Goal: Task Accomplishment & Management: Use online tool/utility

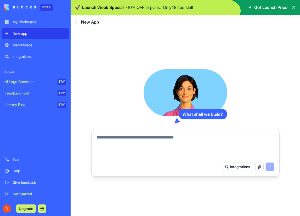
click at [119, 142] on textarea at bounding box center [186, 146] width 178 height 25
click at [140, 139] on textarea at bounding box center [186, 146] width 178 height 25
click at [106, 144] on textarea at bounding box center [186, 146] width 178 height 25
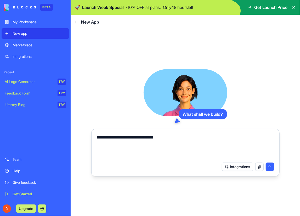
type textarea "**********"
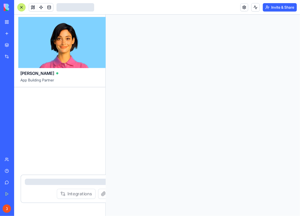
click at [235, 168] on div at bounding box center [203, 115] width 195 height 201
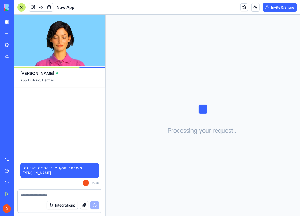
click at [64, 207] on button "Integrations" at bounding box center [62, 205] width 31 height 8
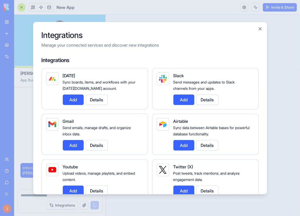
click at [71, 144] on button "Add" at bounding box center [73, 145] width 21 height 10
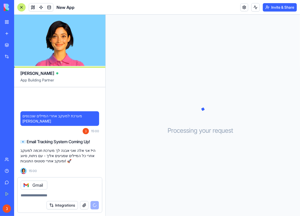
scroll to position [16, 0]
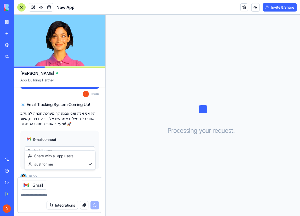
click at [54, 145] on html "BETA My Workspace New app Marketplace Integrations Recent New App AI Logo Gener…" at bounding box center [150, 108] width 300 height 216
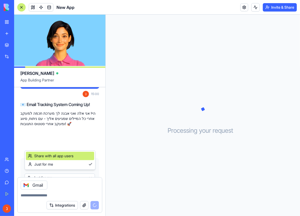
scroll to position [43, 0]
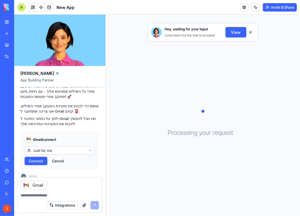
click at [42, 158] on span "Connect" at bounding box center [36, 160] width 14 height 5
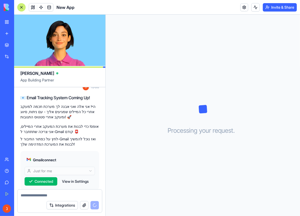
scroll to position [32, 0]
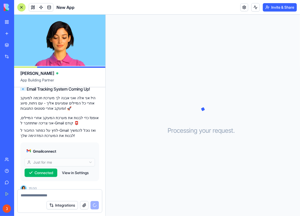
click at [36, 195] on textarea at bounding box center [60, 195] width 78 height 5
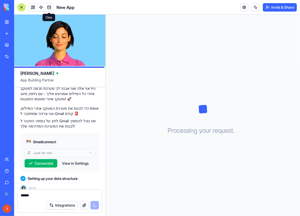
type textarea "*****"
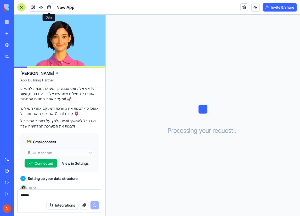
click at [47, 4] on span at bounding box center [49, 7] width 15 height 15
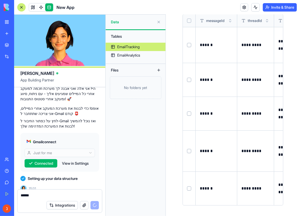
scroll to position [44, 0]
click at [159, 21] on button at bounding box center [159, 22] width 8 height 8
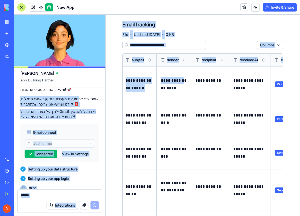
scroll to position [0, 0]
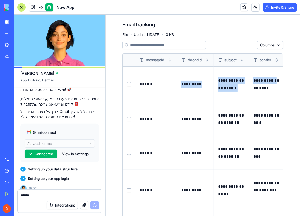
drag, startPoint x: 259, startPoint y: 88, endPoint x: 176, endPoint y: 95, distance: 83.3
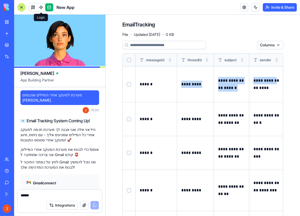
click at [34, 7] on span at bounding box center [41, 7] width 15 height 15
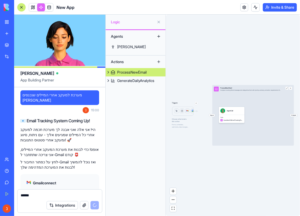
drag, startPoint x: 233, startPoint y: 114, endPoint x: 230, endPoint y: 116, distance: 3.5
click at [230, 116] on div "Tools InsertItemToEmailTrackingTable" at bounding box center [232, 119] width 26 height 8
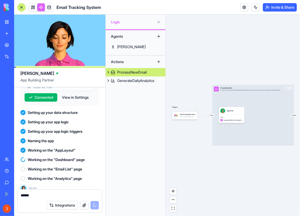
click at [80, 93] on button "View in Settings" at bounding box center [75, 97] width 32 height 8
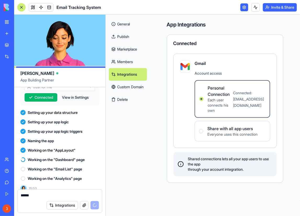
click at [46, 95] on span "Connected" at bounding box center [44, 97] width 19 height 5
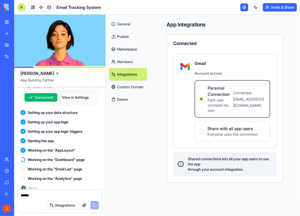
drag, startPoint x: 67, startPoint y: 196, endPoint x: 14, endPoint y: 200, distance: 52.8
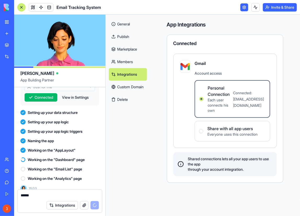
click at [14, 200] on div "***** Integrations" at bounding box center [59, 202] width 91 height 27
click at [70, 176] on span "Working on the "Analytics" page" at bounding box center [55, 178] width 54 height 5
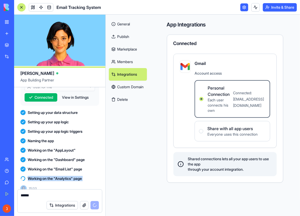
click at [70, 176] on span "Working on the "Analytics" page" at bounding box center [55, 178] width 54 height 5
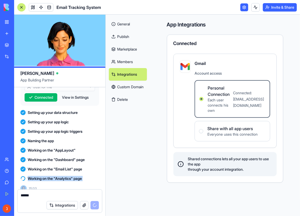
click at [135, 24] on link "General" at bounding box center [128, 24] width 38 height 13
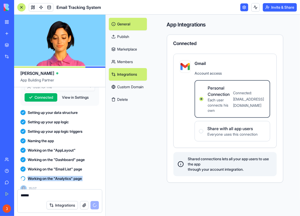
scroll to position [117, 0]
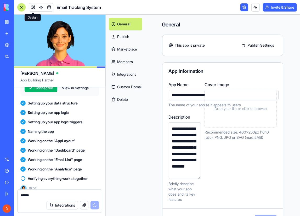
click at [34, 7] on div at bounding box center [41, 7] width 25 height 8
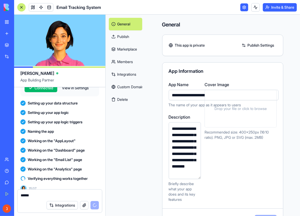
click at [176, 86] on label "App Name" at bounding box center [224, 84] width 110 height 6
click at [176, 90] on input "**********" at bounding box center [224, 95] width 110 height 10
click at [200, 97] on input "**********" at bounding box center [224, 95] width 110 height 10
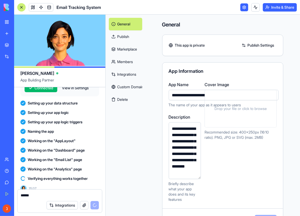
click at [200, 97] on input "**********" at bounding box center [224, 95] width 110 height 10
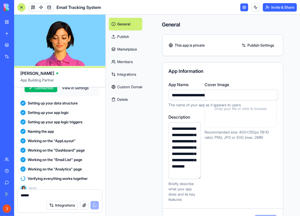
click at [128, 41] on link "Publish" at bounding box center [126, 36] width 34 height 13
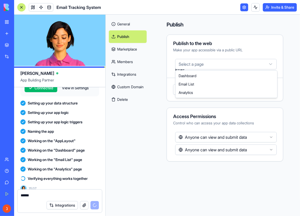
click at [221, 64] on html "BETA My Workspace New app Marketplace Integrations Recent New App AI Logo Gener…" at bounding box center [150, 108] width 300 height 216
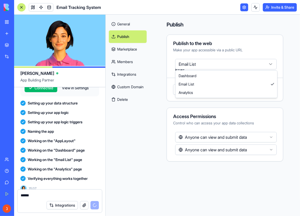
click at [214, 61] on html "BETA My Workspace New app Marketplace Integrations Recent New App AI Logo Gener…" at bounding box center [150, 108] width 300 height 216
select select "**********"
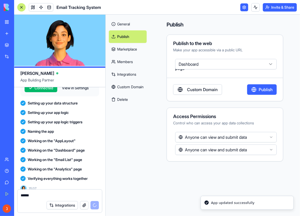
scroll to position [156, 0]
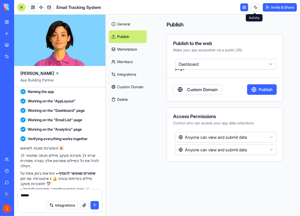
click at [255, 8] on button at bounding box center [256, 7] width 8 height 8
click at [119, 21] on link "General" at bounding box center [128, 24] width 38 height 13
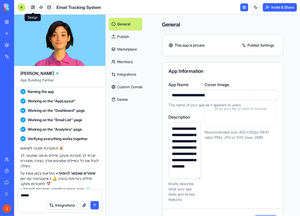
click at [34, 5] on span at bounding box center [33, 7] width 15 height 15
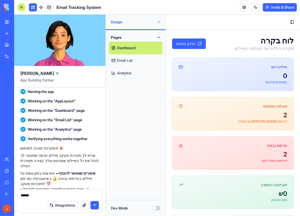
click at [131, 61] on link "Email List" at bounding box center [136, 60] width 54 height 13
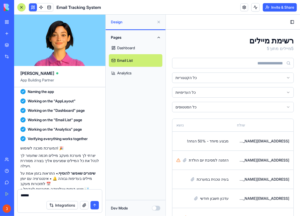
click at [131, 49] on link "Dashboard" at bounding box center [136, 48] width 54 height 13
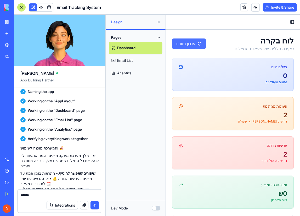
click at [189, 45] on button "עדכון נתונים" at bounding box center [189, 43] width 34 height 10
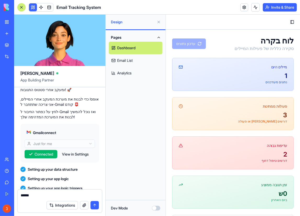
scroll to position [70, 0]
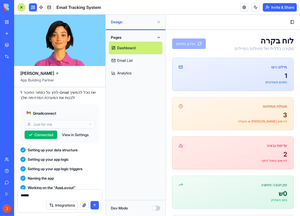
click at [41, 131] on button "Connected" at bounding box center [41, 135] width 33 height 8
click at [42, 132] on span "Connected" at bounding box center [44, 134] width 19 height 5
click at [124, 61] on link "Email List" at bounding box center [136, 60] width 54 height 13
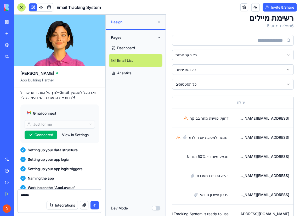
scroll to position [35, 0]
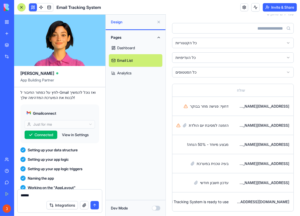
click at [131, 48] on link "Dashboard" at bounding box center [136, 48] width 54 height 13
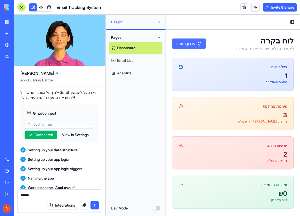
click at [195, 44] on button "עדכון נתונים" at bounding box center [189, 43] width 34 height 10
click at [126, 62] on link "Email List" at bounding box center [136, 60] width 54 height 13
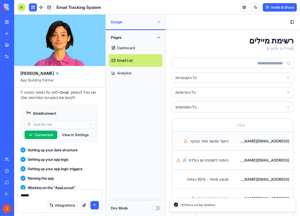
click at [268, 137] on td "[EMAIL_ADDRESS][DOMAIN_NAME]" at bounding box center [263, 140] width 61 height 19
click at [265, 141] on div "[EMAIL_ADDRESS][DOMAIN_NAME]" at bounding box center [263, 140] width 52 height 5
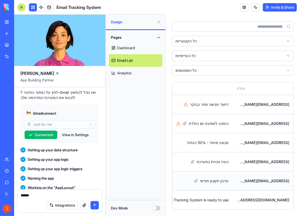
click at [260, 178] on div "[EMAIL_ADDRESS][DOMAIN_NAME]" at bounding box center [263, 180] width 52 height 5
click at [272, 108] on td "[EMAIL_ADDRESS][DOMAIN_NAME]" at bounding box center [263, 104] width 61 height 19
click at [273, 103] on div "[EMAIL_ADDRESS][DOMAIN_NAME]" at bounding box center [263, 104] width 52 height 5
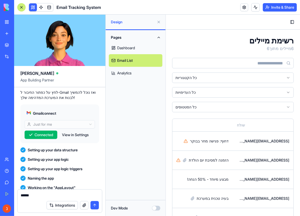
click at [130, 49] on link "Dashboard" at bounding box center [136, 48] width 54 height 13
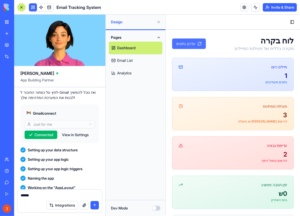
click at [189, 45] on button "עדכון נתונים" at bounding box center [189, 43] width 34 height 10
click at [213, 82] on p "נתונים מעודכנים" at bounding box center [233, 82] width 109 height 4
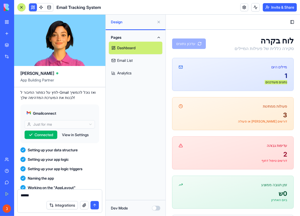
click at [122, 63] on link "Email List" at bounding box center [136, 60] width 54 height 13
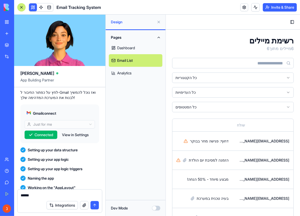
click at [134, 46] on link "Dashboard" at bounding box center [136, 48] width 54 height 13
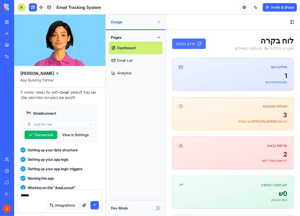
click at [201, 42] on button "עדכון נתונים" at bounding box center [189, 43] width 34 height 10
click at [256, 8] on button at bounding box center [256, 7] width 8 height 8
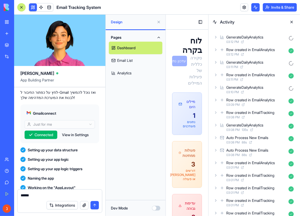
click at [217, 62] on icon at bounding box center [216, 62] width 4 height 4
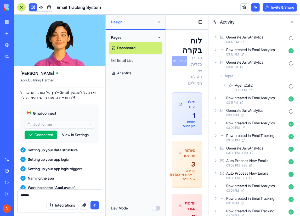
click at [217, 62] on icon at bounding box center [216, 62] width 2 height 1
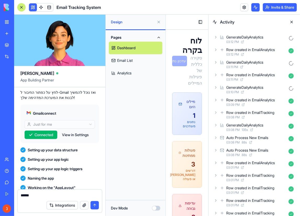
click at [214, 37] on icon at bounding box center [216, 37] width 4 height 4
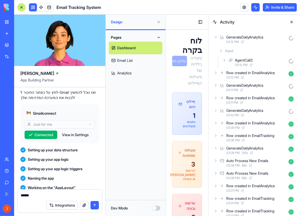
click at [214, 37] on icon at bounding box center [216, 37] width 4 height 4
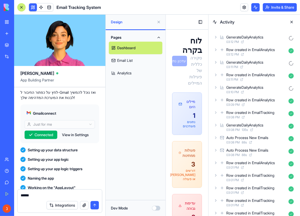
click at [293, 21] on button at bounding box center [292, 22] width 8 height 8
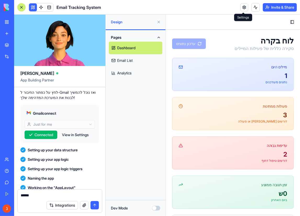
click at [244, 7] on link at bounding box center [245, 7] width 8 height 8
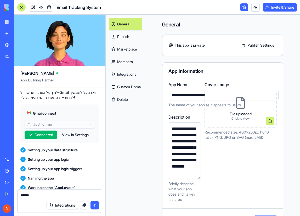
click at [128, 49] on link "Marketplace" at bounding box center [126, 49] width 34 height 13
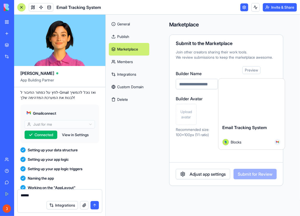
click at [129, 62] on link "Members" at bounding box center [129, 62] width 41 height 13
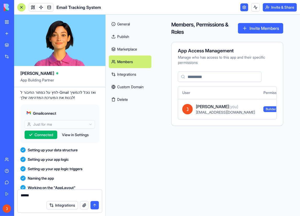
click at [135, 75] on link "Integrations" at bounding box center [130, 74] width 43 height 13
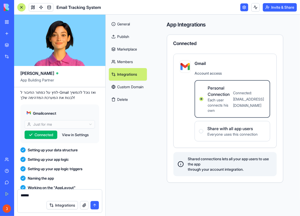
click at [126, 37] on link "Publish" at bounding box center [128, 36] width 38 height 13
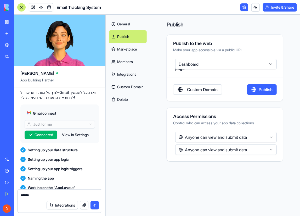
click at [123, 28] on link "General" at bounding box center [128, 24] width 38 height 13
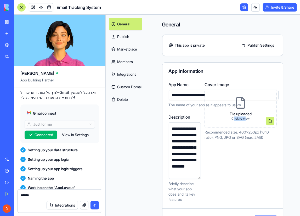
drag, startPoint x: 229, startPoint y: 116, endPoint x: 242, endPoint y: 117, distance: 12.9
click at [242, 117] on p "Click to view" at bounding box center [241, 119] width 22 height 4
click at [34, 6] on span at bounding box center [41, 7] width 15 height 15
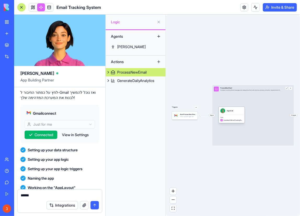
click at [233, 113] on div "AgentCall" at bounding box center [230, 110] width 6 height 5
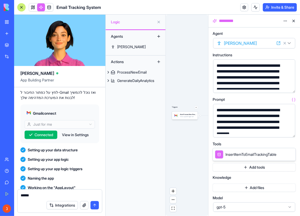
click at [180, 125] on div "Triggers Auto Process New EmailsTrigger This is a gmail trigger set Input Proce…" at bounding box center [187, 115] width 42 height 201
click at [192, 153] on div "Triggers Auto Process New EmailsTrigger This is a gmail trigger set Input Proce…" at bounding box center [187, 115] width 42 height 201
click at [295, 21] on button at bounding box center [294, 21] width 8 height 8
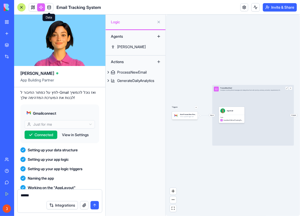
click at [51, 6] on span at bounding box center [49, 7] width 15 height 15
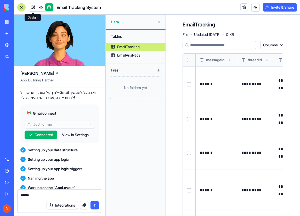
click at [31, 5] on link at bounding box center [33, 7] width 8 height 8
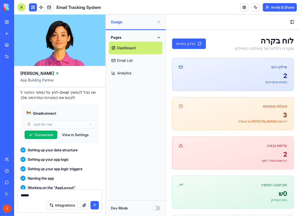
click at [255, 72] on div "2" at bounding box center [233, 75] width 109 height 8
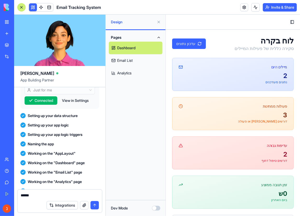
scroll to position [156, 0]
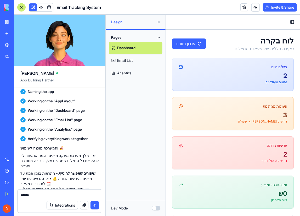
click at [53, 195] on textarea "*****" at bounding box center [60, 195] width 79 height 5
drag, startPoint x: 53, startPoint y: 195, endPoint x: 55, endPoint y: 198, distance: 3.9
click at [53, 195] on textarea "*****" at bounding box center [60, 195] width 79 height 5
type textarea "*"
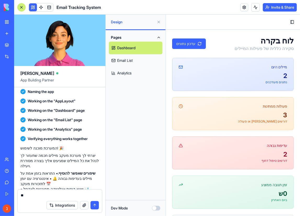
type textarea "*"
type textarea "**********"
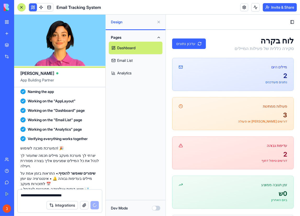
scroll to position [176, 0]
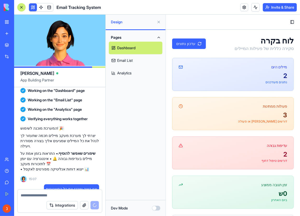
click at [57, 206] on button "Integrations" at bounding box center [62, 205] width 31 height 8
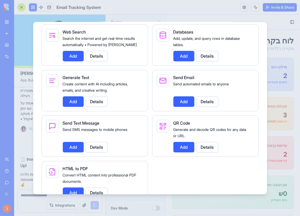
scroll to position [743, 0]
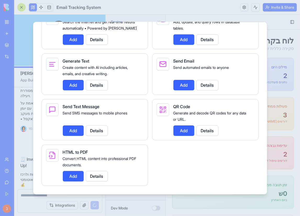
click at [280, 36] on div at bounding box center [150, 108] width 300 height 216
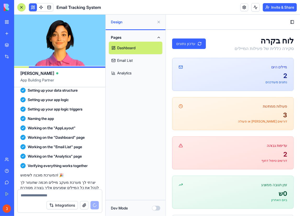
scroll to position [236, 0]
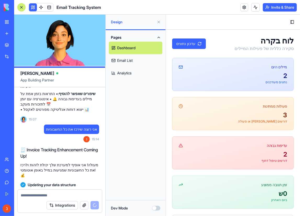
drag, startPoint x: 70, startPoint y: 53, endPoint x: 80, endPoint y: 41, distance: 15.5
click at [80, 41] on video at bounding box center [59, 40] width 91 height 51
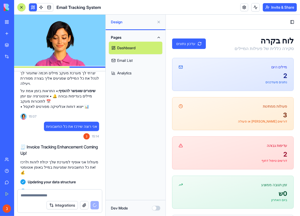
scroll to position [215, 0]
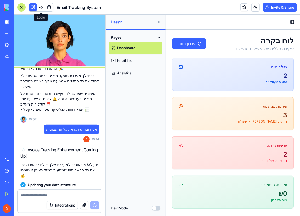
click at [40, 6] on span at bounding box center [41, 7] width 15 height 15
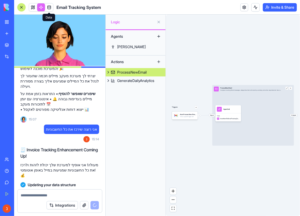
click at [52, 6] on span at bounding box center [49, 7] width 15 height 15
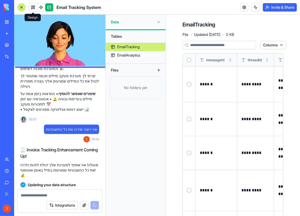
click at [32, 6] on link at bounding box center [33, 7] width 8 height 8
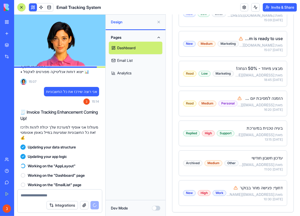
scroll to position [454, 0]
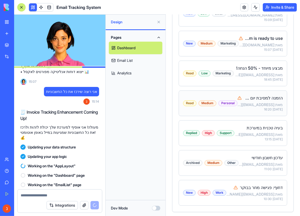
click at [261, 102] on p "מאת: [EMAIL_ADDRESS][DOMAIN_NAME]" at bounding box center [260, 104] width 45 height 5
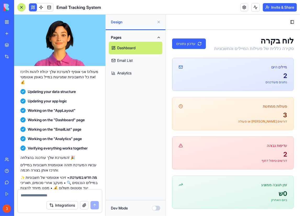
scroll to position [295, 0]
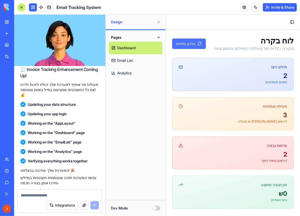
click at [179, 41] on button "עדכון נתונים" at bounding box center [189, 43] width 34 height 10
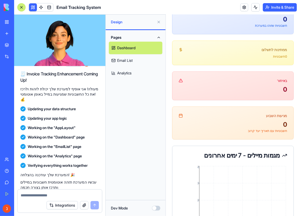
scroll to position [330, 0]
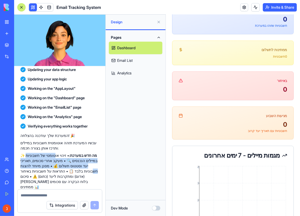
drag, startPoint x: 52, startPoint y: 135, endPoint x: 43, endPoint y: 144, distance: 12.6
click at [43, 153] on p "✨ מה חדש במערכת: • זיהוי אוטומטי של חשבוניות במיילים הנכנסים 🔍 • מעקב אחרי סכומ…" at bounding box center [59, 171] width 79 height 37
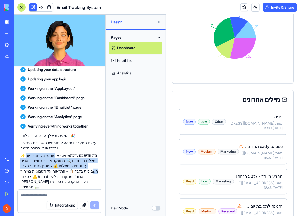
scroll to position [609, 0]
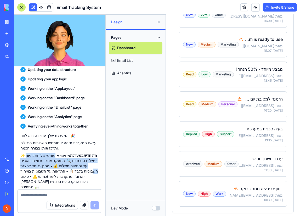
click at [125, 62] on link "Email List" at bounding box center [136, 60] width 54 height 13
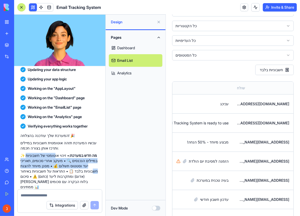
scroll to position [41, 0]
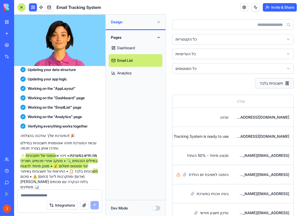
click at [277, 81] on button "חשבוניות בלבד" at bounding box center [274, 83] width 38 height 10
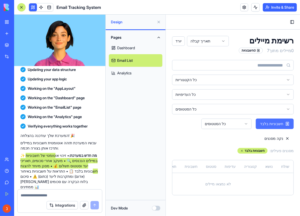
click at [273, 122] on button "חשבוניות בלבד" at bounding box center [275, 123] width 38 height 10
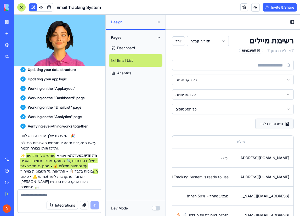
click at [273, 122] on button "חשבוניות בלבד" at bounding box center [274, 123] width 38 height 10
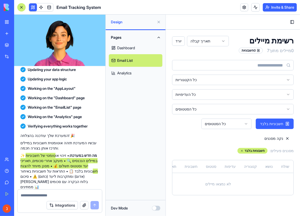
click at [275, 78] on html "Toggle Sidebar רשימת מיילים 0 מיילים מתוך 7 0 חשבוניות תאריך קבלה יורד כל הקטגו…" at bounding box center [233, 114] width 134 height 201
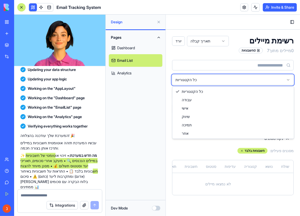
click at [275, 78] on html "Toggle Sidebar רשימת מיילים 0 מיילים מתוך 7 0 חשבוניות תאריך קבלה יורד כל הקטגו…" at bounding box center [233, 114] width 134 height 201
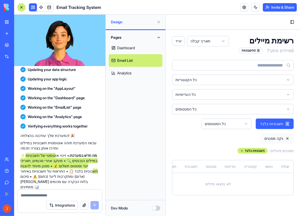
click at [260, 133] on button "נקה מסננים" at bounding box center [277, 138] width 34 height 10
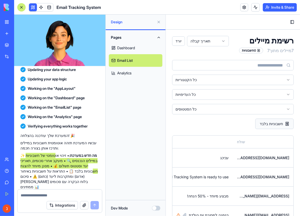
click at [280, 120] on button "חשבוניות בלבד" at bounding box center [274, 123] width 38 height 10
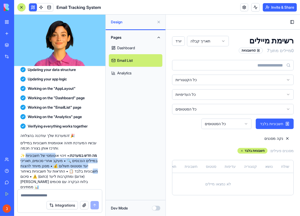
click at [126, 47] on link "Dashboard" at bounding box center [136, 48] width 54 height 13
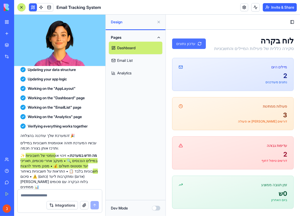
click at [186, 42] on button "עדכון נתונים" at bounding box center [189, 43] width 34 height 10
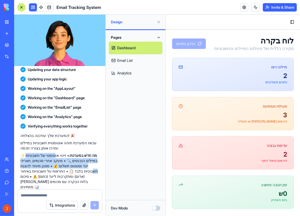
click at [123, 62] on link "Email List" at bounding box center [136, 60] width 54 height 13
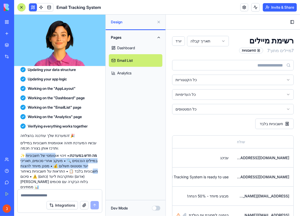
click at [128, 51] on link "Dashboard" at bounding box center [136, 48] width 54 height 13
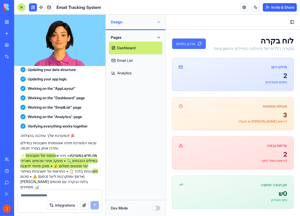
click at [192, 44] on button "עדכון נתונים" at bounding box center [189, 43] width 34 height 10
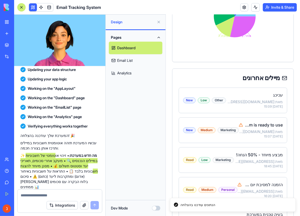
scroll to position [593, 0]
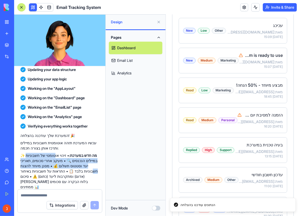
click at [158, 207] on button "Dev Mode" at bounding box center [156, 208] width 8 height 5
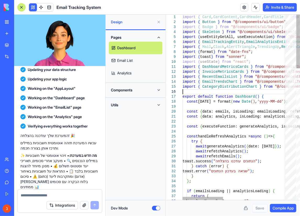
scroll to position [0, 145]
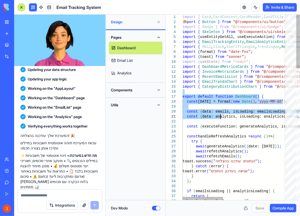
type textarea "**********"
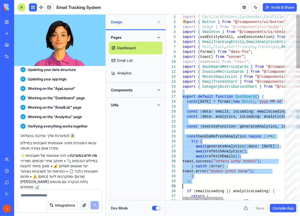
drag, startPoint x: 243, startPoint y: 92, endPoint x: 191, endPoint y: 191, distance: 111.3
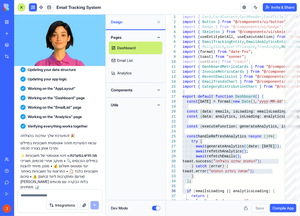
click at [155, 206] on button "Dev Mode" at bounding box center [156, 208] width 8 height 5
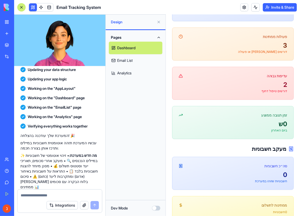
scroll to position [0, 0]
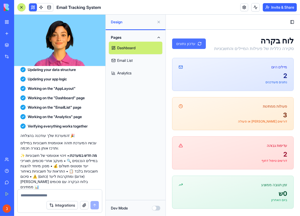
click at [198, 43] on button "עדכון נתונים" at bounding box center [189, 43] width 34 height 10
click at [289, 21] on button "Toggle Sidebar" at bounding box center [292, 21] width 7 height 7
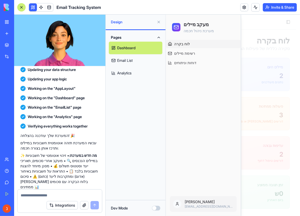
click at [159, 22] on button at bounding box center [159, 22] width 8 height 8
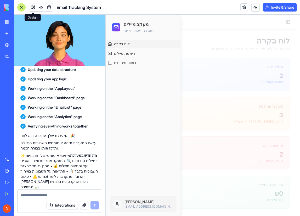
click at [204, 36] on div at bounding box center [203, 114] width 195 height 201
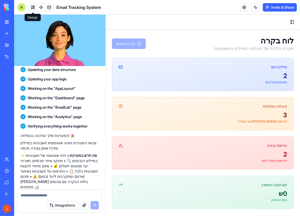
click at [289, 21] on button "Toggle Sidebar" at bounding box center [292, 21] width 7 height 7
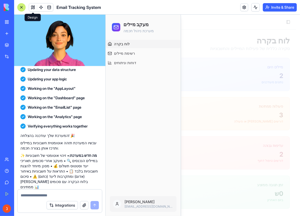
click at [237, 50] on div at bounding box center [203, 114] width 195 height 201
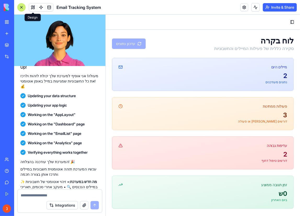
scroll to position [295, 0]
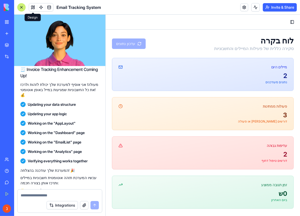
click at [7, 34] on link "New app" at bounding box center [12, 33] width 21 height 10
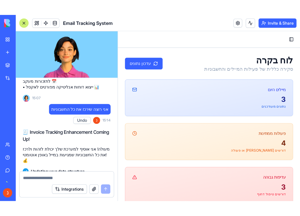
scroll to position [250, 0]
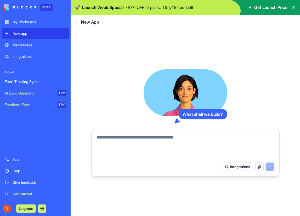
click at [135, 136] on textarea at bounding box center [186, 146] width 178 height 25
type textarea "*"
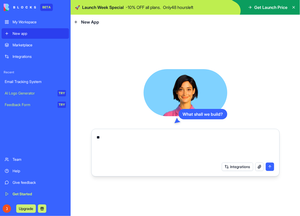
type textarea "*"
click at [237, 163] on button "Integrations" at bounding box center [237, 167] width 31 height 8
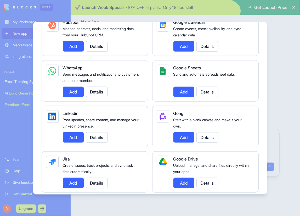
scroll to position [210, 0]
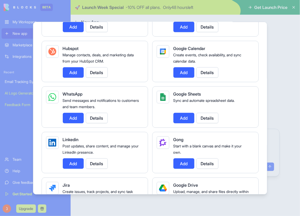
click at [75, 115] on button "Add" at bounding box center [73, 118] width 21 height 10
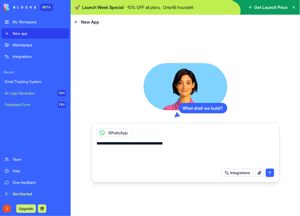
click at [118, 133] on div "WhatsApp" at bounding box center [115, 132] width 36 height 9
click at [123, 134] on div "WhatsApp" at bounding box center [115, 132] width 36 height 9
click at [171, 147] on textarea "**********" at bounding box center [186, 152] width 178 height 25
type textarea "**********"
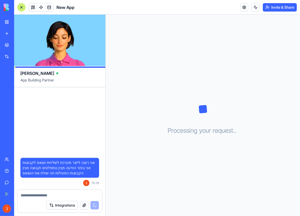
click at [82, 206] on button "button" at bounding box center [84, 205] width 8 height 8
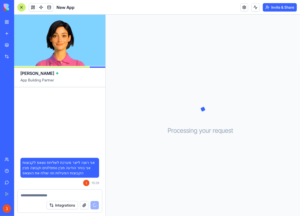
click at [70, 204] on button "Integrations" at bounding box center [62, 205] width 31 height 8
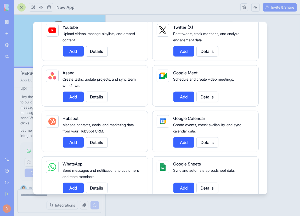
scroll to position [244, 0]
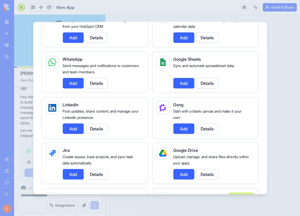
click at [75, 84] on button "Add" at bounding box center [73, 83] width 21 height 10
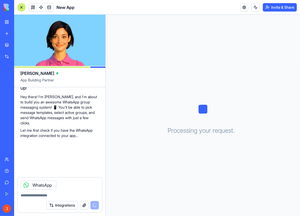
scroll to position [106, 0]
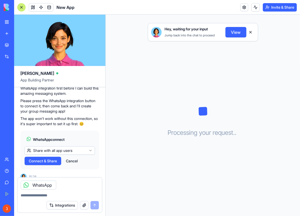
click at [51, 158] on span "Connect & Share" at bounding box center [43, 160] width 28 height 5
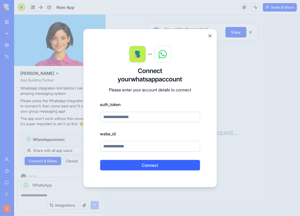
click at [120, 119] on input at bounding box center [150, 117] width 100 height 10
click at [119, 147] on input at bounding box center [150, 146] width 100 height 10
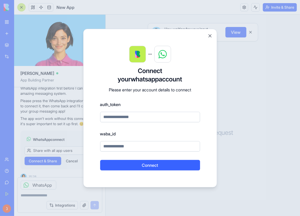
click at [119, 147] on input at bounding box center [150, 146] width 100 height 10
drag, startPoint x: 135, startPoint y: 146, endPoint x: 92, endPoint y: 144, distance: 42.5
click at [92, 144] on div "Connect your whatsapp account Please enter your account details to connect auth…" at bounding box center [150, 108] width 134 height 159
click at [126, 119] on input at bounding box center [150, 117] width 100 height 10
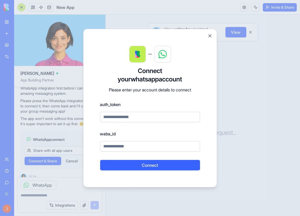
click at [126, 119] on input at bounding box center [150, 117] width 100 height 10
drag, startPoint x: 132, startPoint y: 145, endPoint x: 105, endPoint y: 145, distance: 26.5
click at [106, 146] on input at bounding box center [150, 146] width 100 height 10
click at [116, 115] on input at bounding box center [150, 117] width 100 height 10
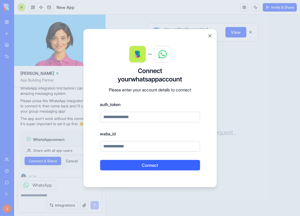
click at [116, 115] on input at bounding box center [150, 117] width 100 height 10
click at [212, 35] on button "Close" at bounding box center [210, 35] width 5 height 5
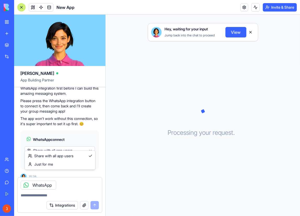
click at [56, 145] on html "BETA My Workspace New app Marketplace Integrations Recent Email Tracking System…" at bounding box center [150, 108] width 300 height 216
click at [39, 158] on span "Connect" at bounding box center [36, 160] width 14 height 5
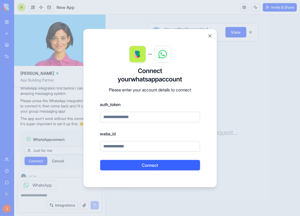
click at [141, 117] on input at bounding box center [150, 117] width 100 height 10
drag, startPoint x: 141, startPoint y: 117, endPoint x: 175, endPoint y: 94, distance: 41.3
click at [142, 116] on input at bounding box center [150, 117] width 100 height 10
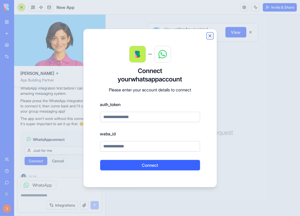
click at [212, 35] on button "Close" at bounding box center [210, 35] width 5 height 5
